Goal: Task Accomplishment & Management: Manage account settings

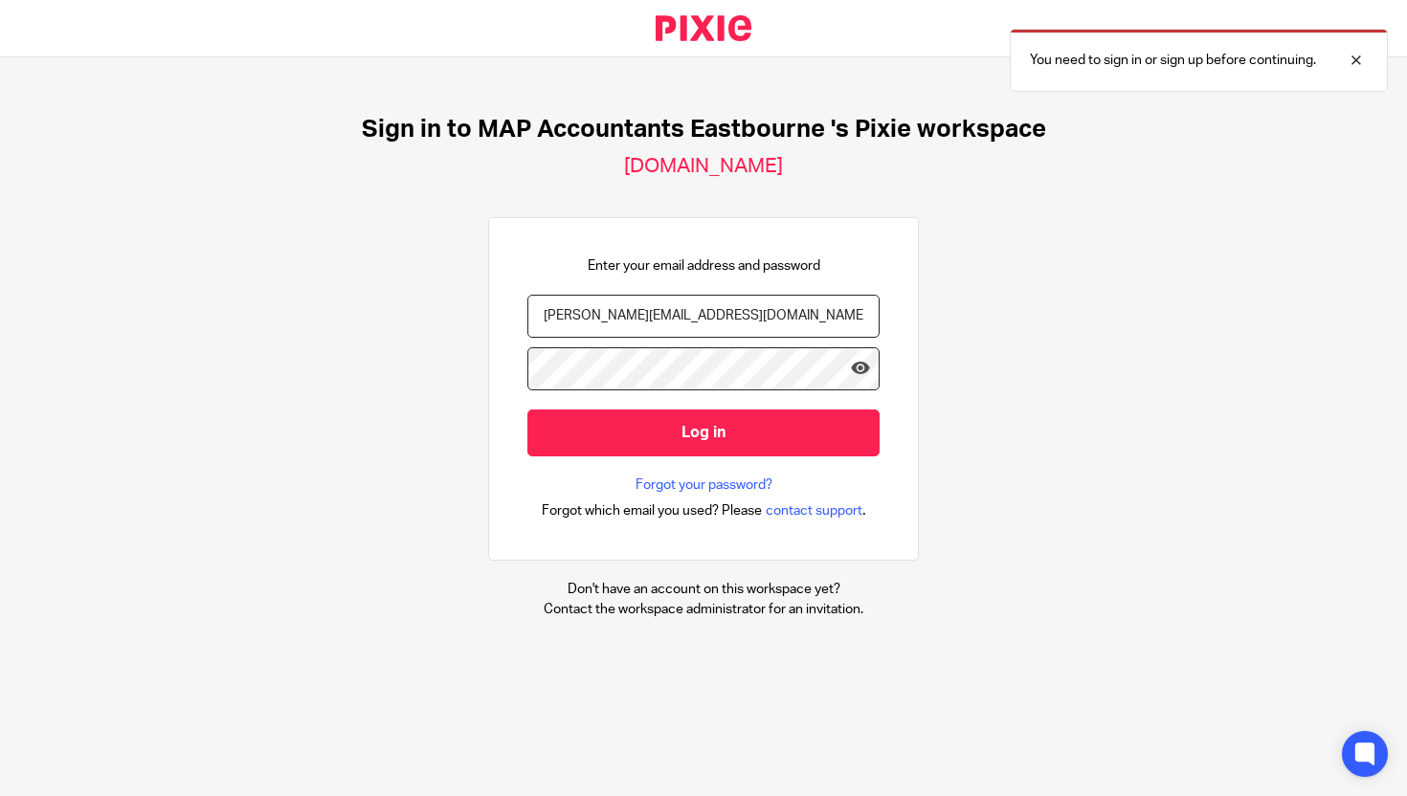
click at [700, 326] on input "paul@wearemap.co.uk" at bounding box center [703, 316] width 352 height 43
click at [763, 314] on input "paul@wearemap.co.uk" at bounding box center [703, 316] width 352 height 43
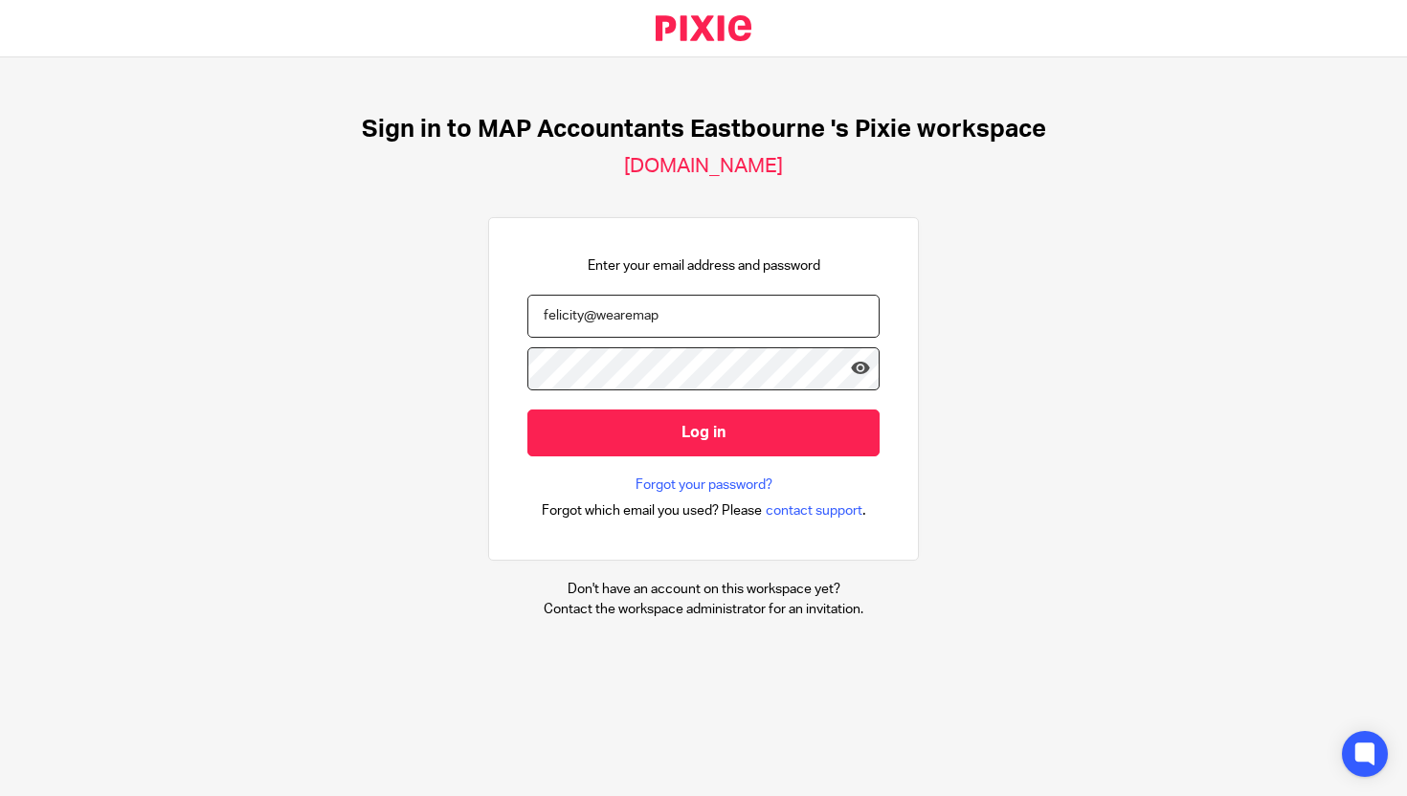
click at [820, 322] on input "felicity@wearemap" at bounding box center [703, 316] width 352 height 43
click at [800, 308] on input "felicity@wearemap" at bounding box center [703, 316] width 352 height 43
click at [876, 225] on div "Enter your email address and password felicity@wearemap.co.uk Log in Forgot you…" at bounding box center [703, 389] width 431 height 345
click at [788, 318] on input "felicity@wearemap.co.uk" at bounding box center [703, 316] width 352 height 43
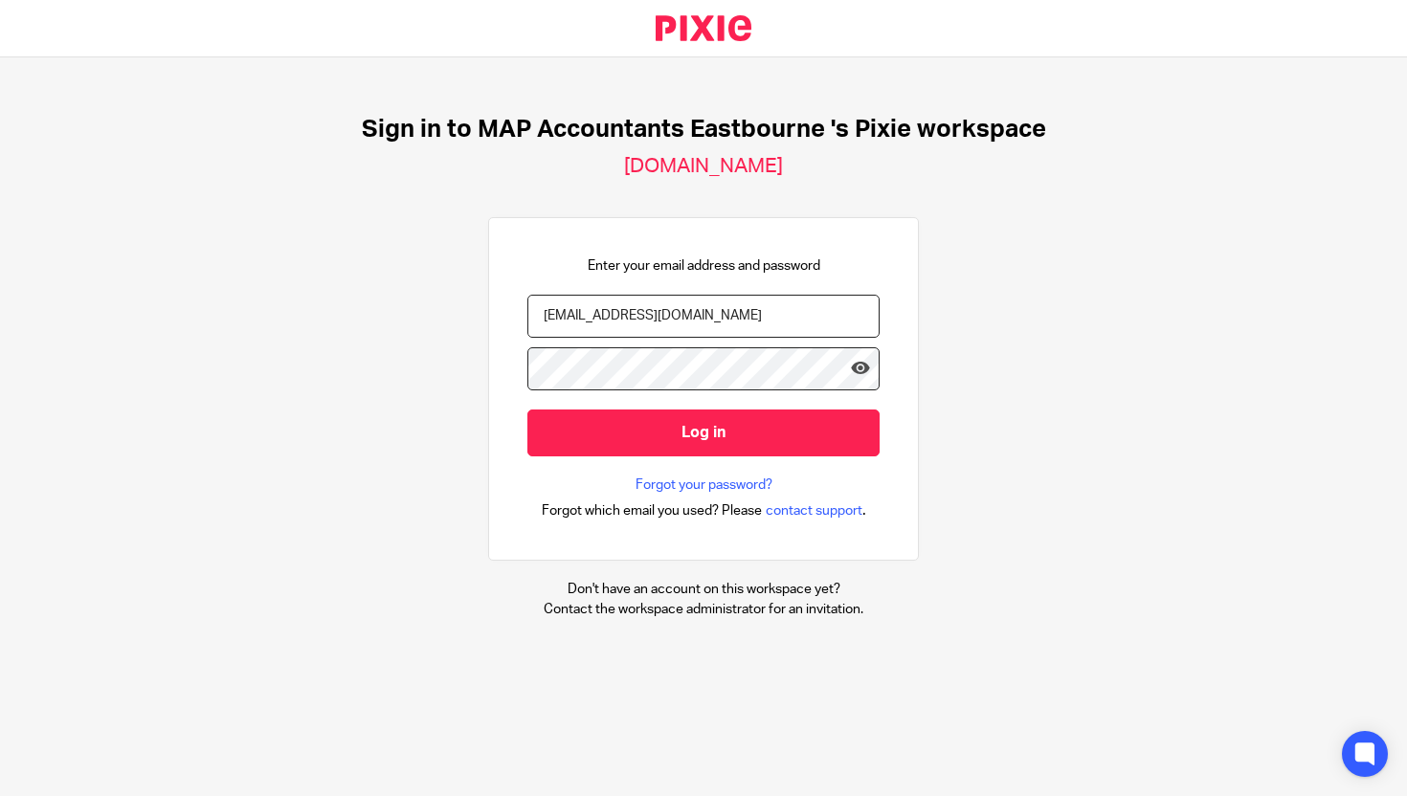
type input "paul@wearemap.co.uk"
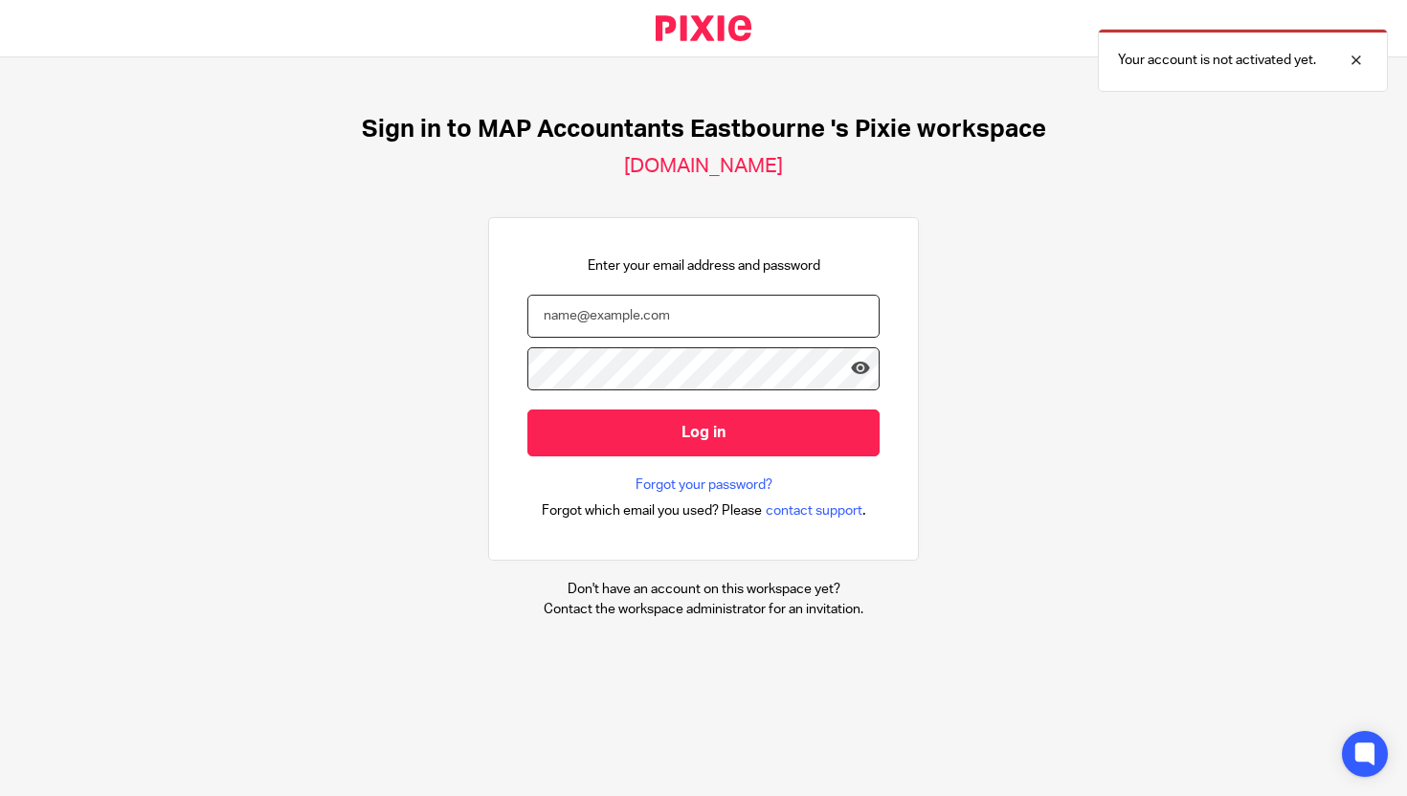
type input "[PERSON_NAME][EMAIL_ADDRESS][DOMAIN_NAME]"
click at [741, 318] on input "[PERSON_NAME][EMAIL_ADDRESS][DOMAIN_NAME]" at bounding box center [703, 316] width 352 height 43
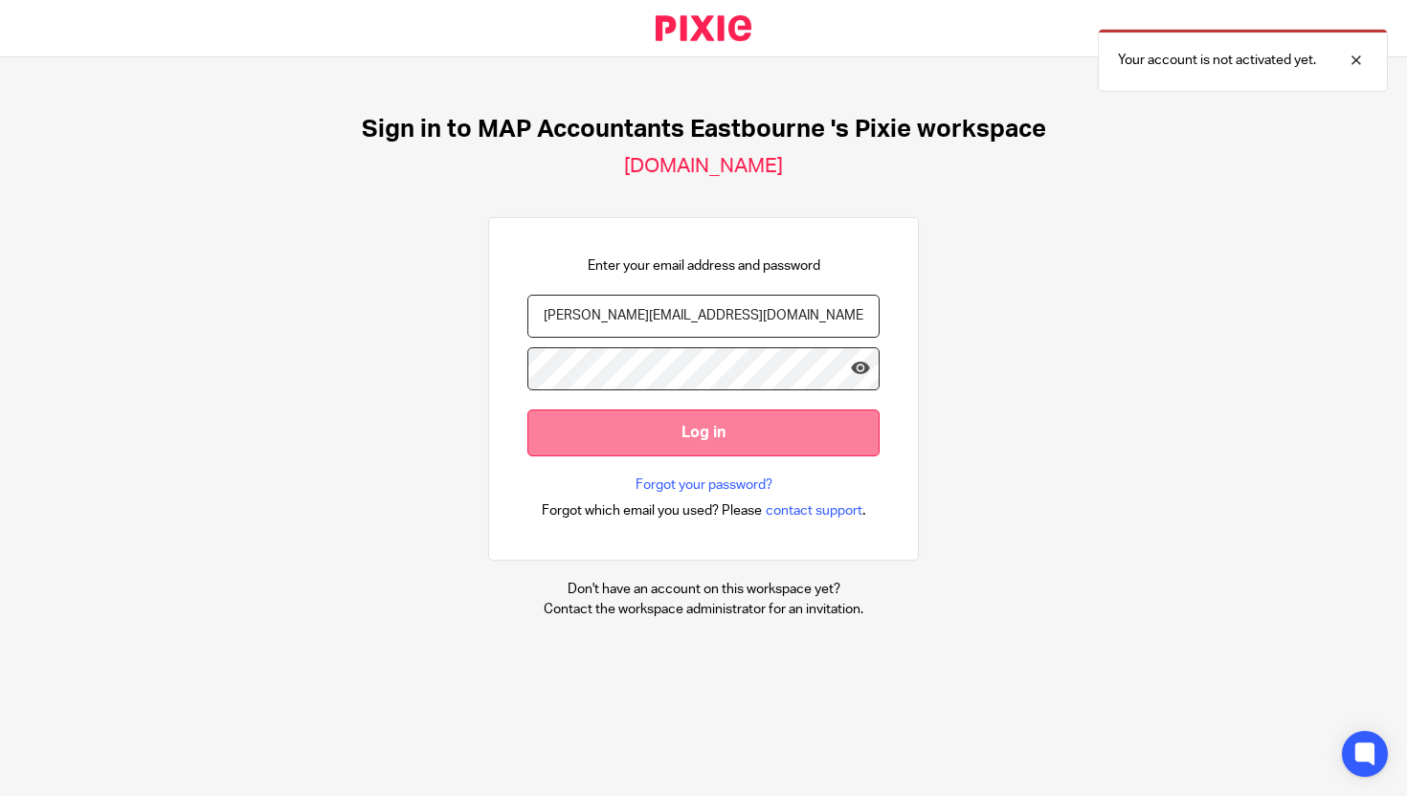
click at [859, 428] on input "Log in" at bounding box center [703, 433] width 352 height 47
